Goal: Task Accomplishment & Management: Use online tool/utility

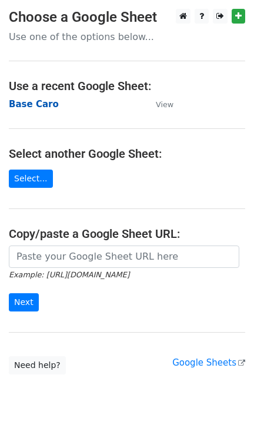
click at [28, 99] on strong "Base Caro" at bounding box center [34, 104] width 50 height 11
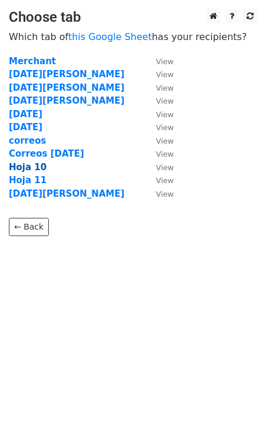
click at [25, 166] on strong "Hoja 10" at bounding box center [28, 167] width 38 height 11
